Goal: Use online tool/utility: Utilize a website feature to perform a specific function

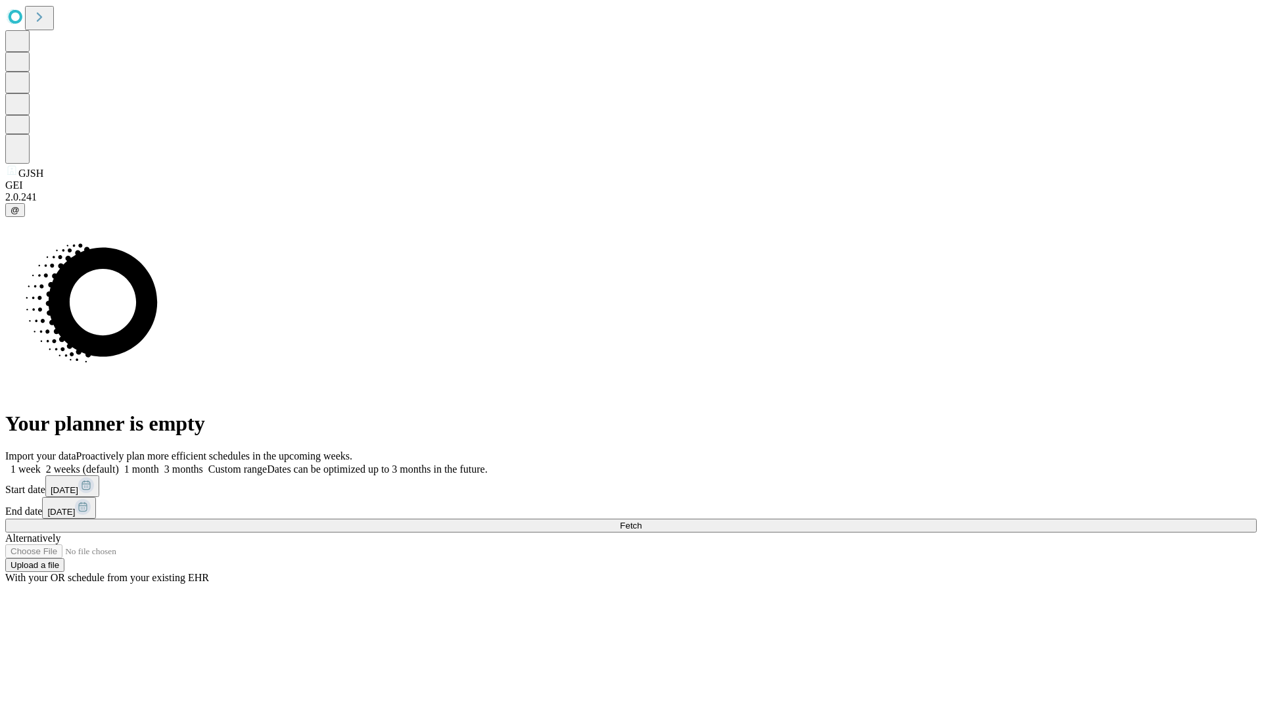
click at [641, 521] on span "Fetch" at bounding box center [631, 526] width 22 height 10
